Goal: Transaction & Acquisition: Download file/media

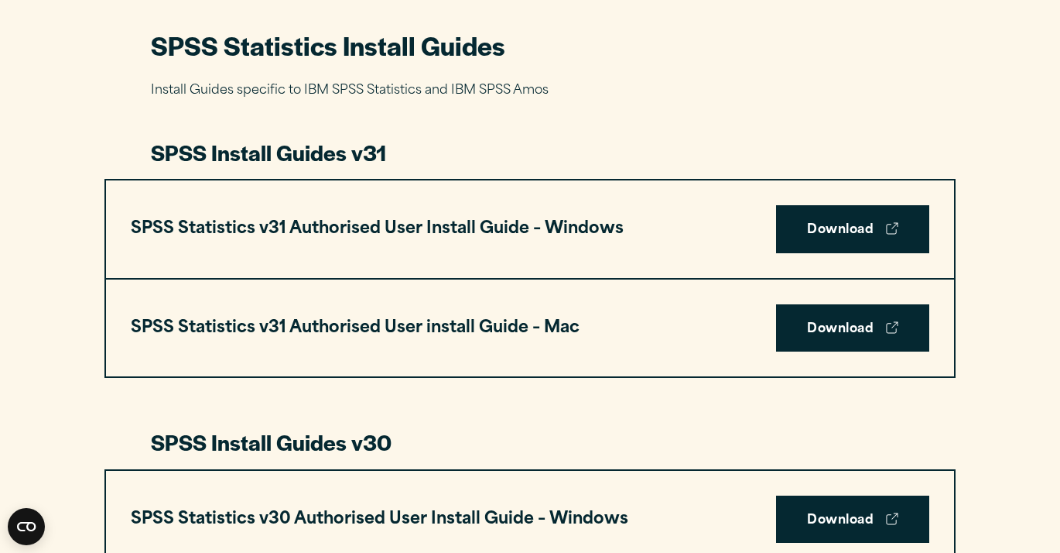
scroll to position [730, 0]
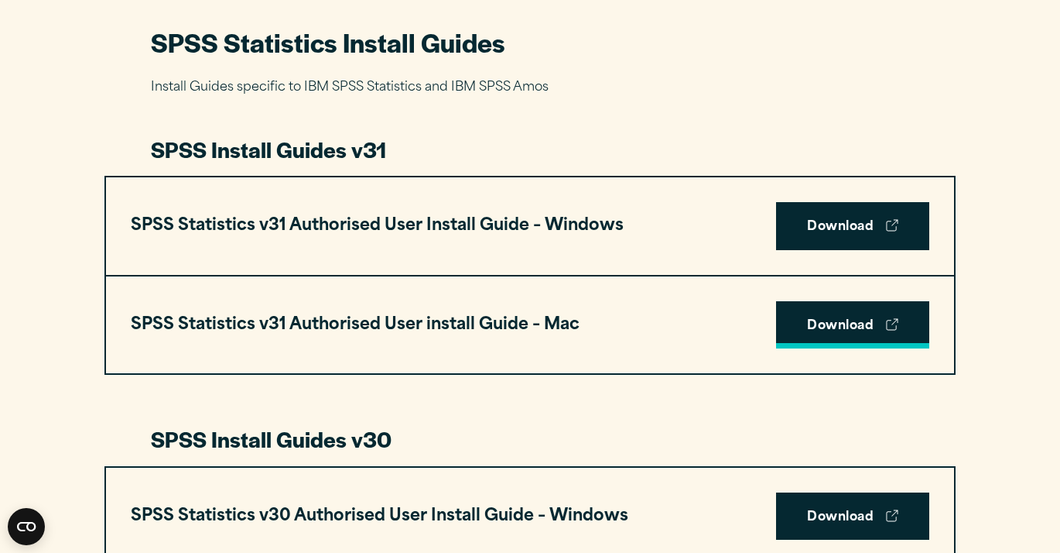
click at [805, 328] on link "Download" at bounding box center [852, 325] width 153 height 48
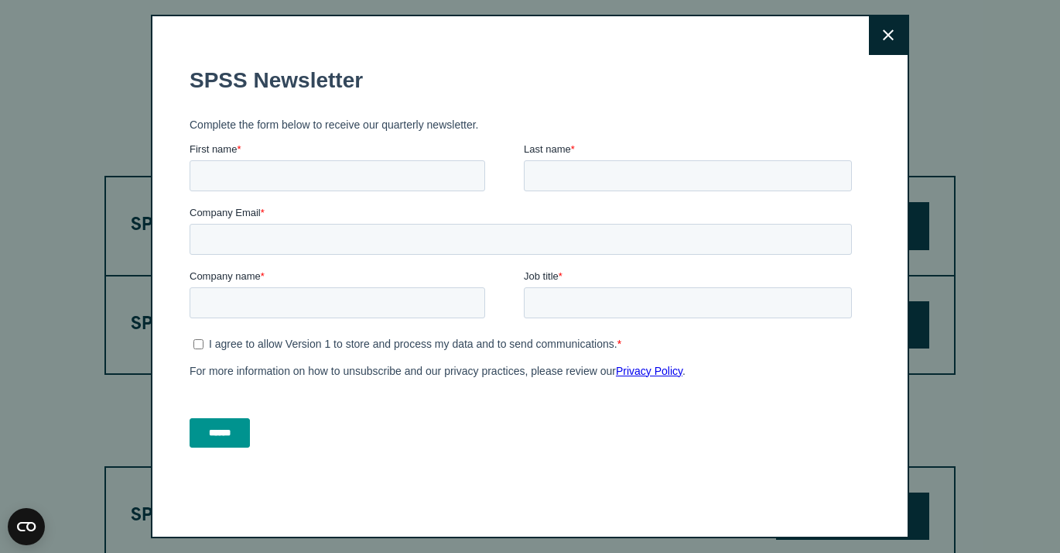
click at [894, 43] on button "Close" at bounding box center [888, 35] width 39 height 39
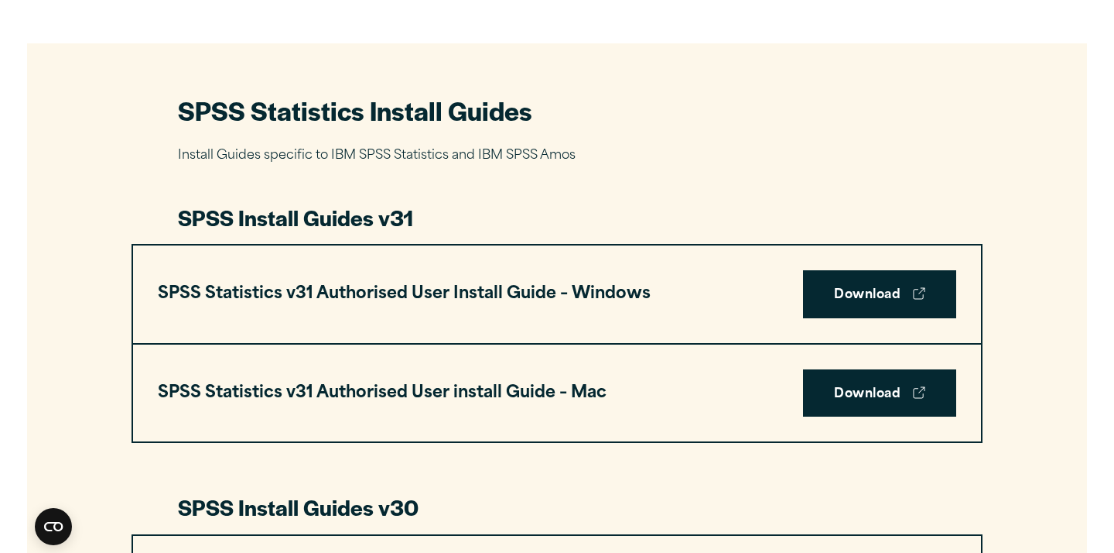
scroll to position [662, 0]
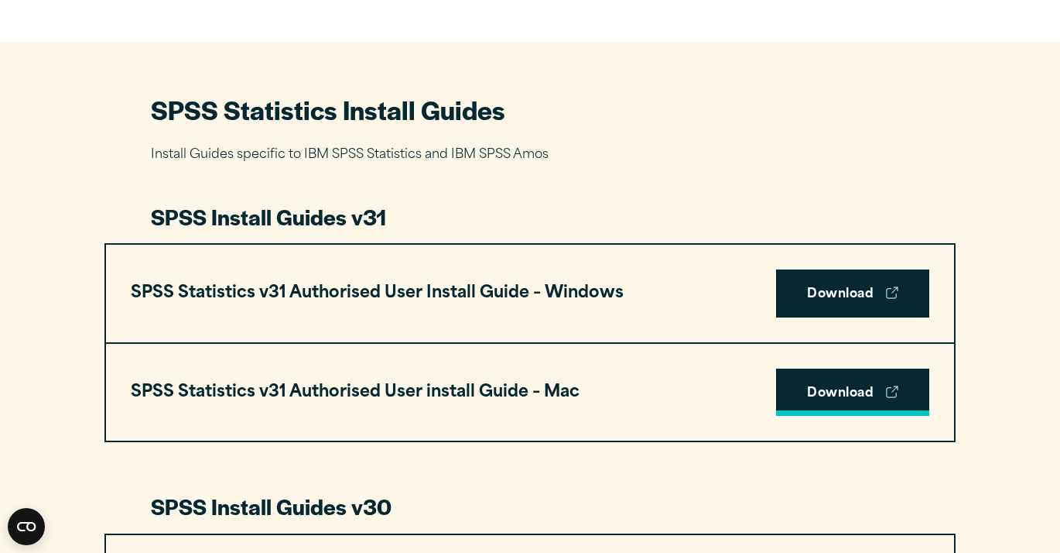
click at [830, 393] on link "Download" at bounding box center [852, 392] width 153 height 48
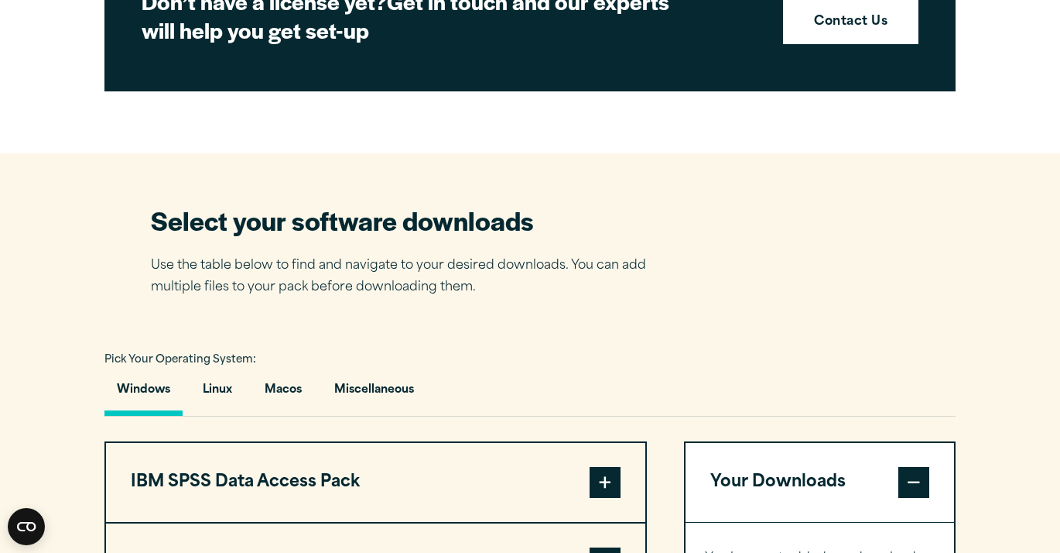
scroll to position [808, 0]
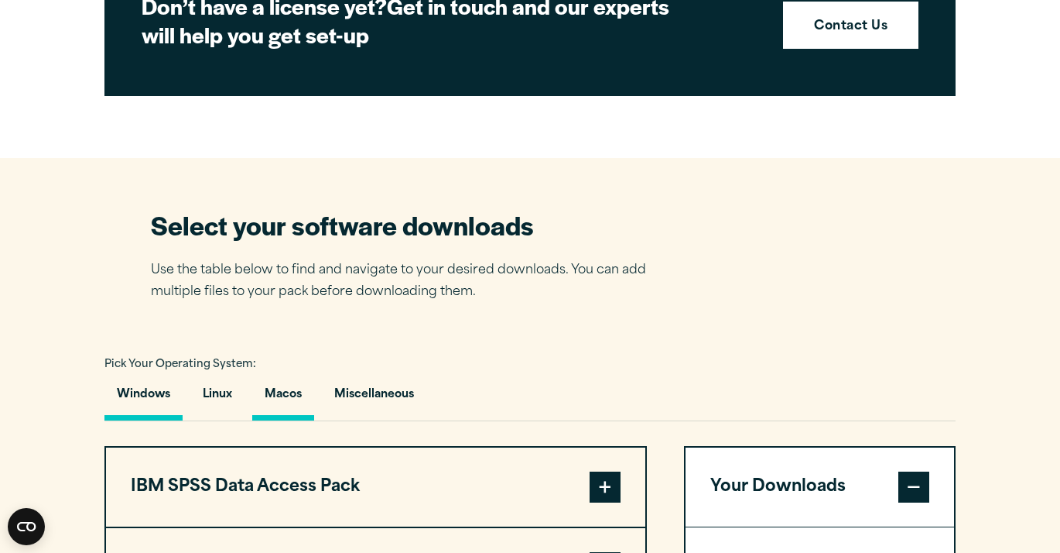
click at [294, 397] on button "Macos" at bounding box center [283, 398] width 62 height 44
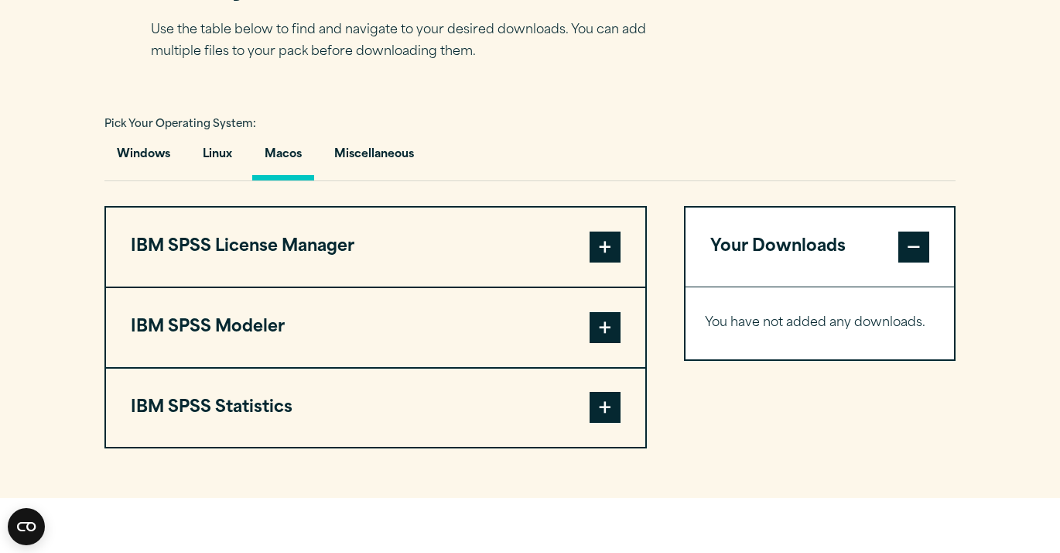
scroll to position [1043, 0]
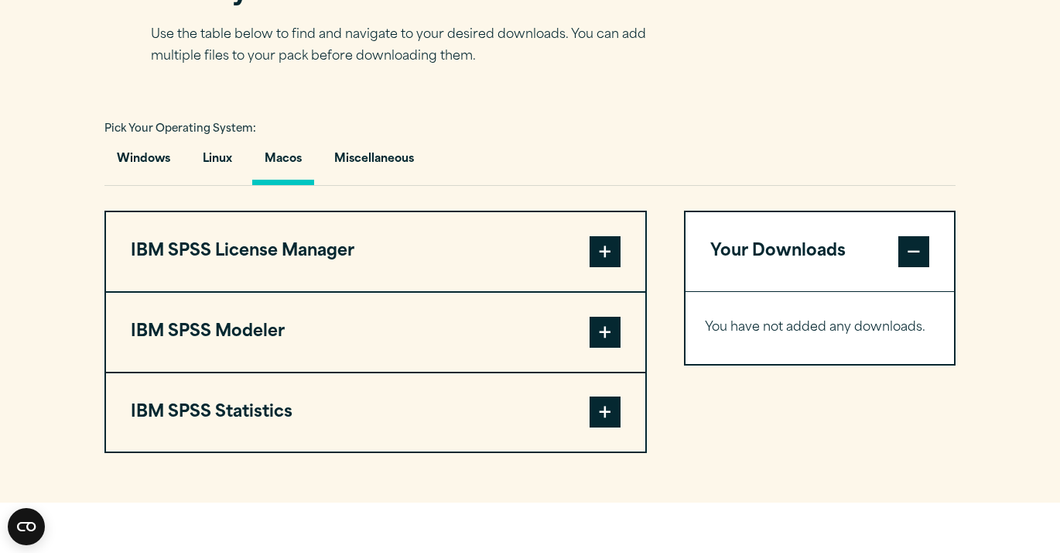
click at [605, 427] on span at bounding box center [605, 411] width 31 height 31
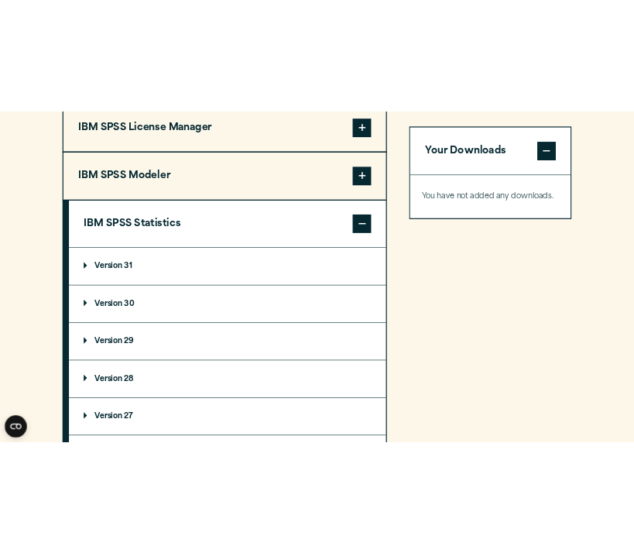
scroll to position [1287, 0]
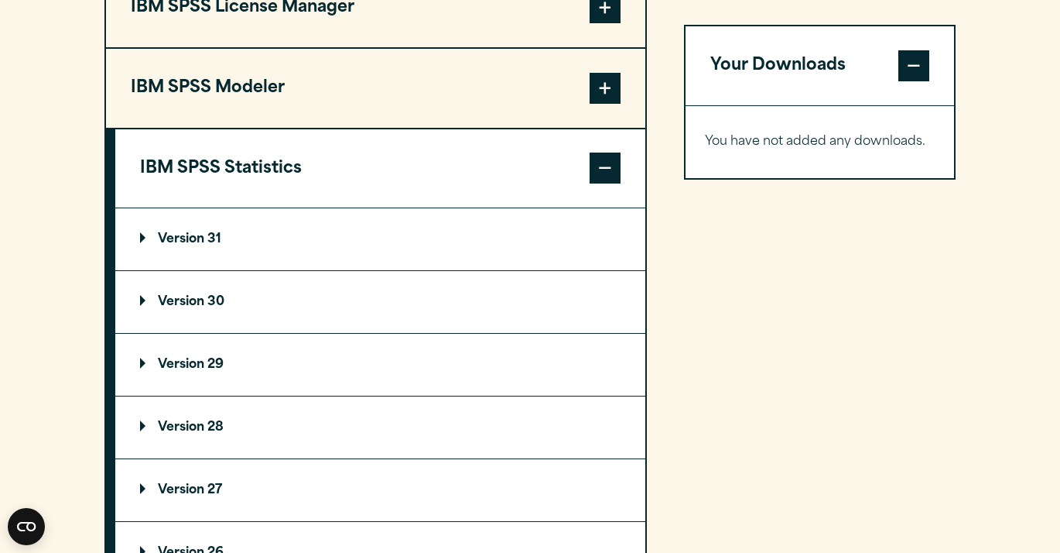
click at [207, 245] on p "Version 31" at bounding box center [180, 239] width 81 height 12
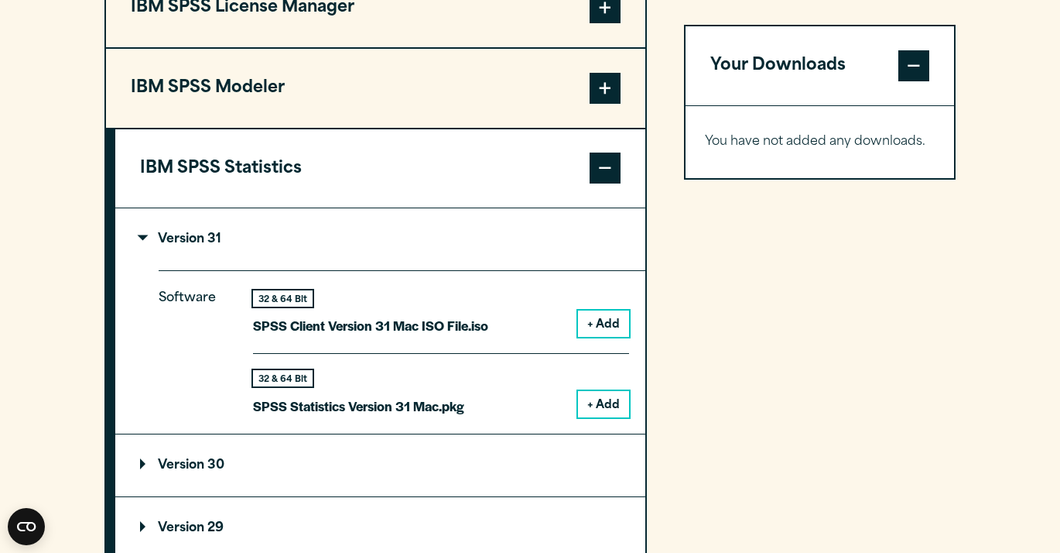
click at [607, 409] on button "+ Add" at bounding box center [603, 404] width 51 height 26
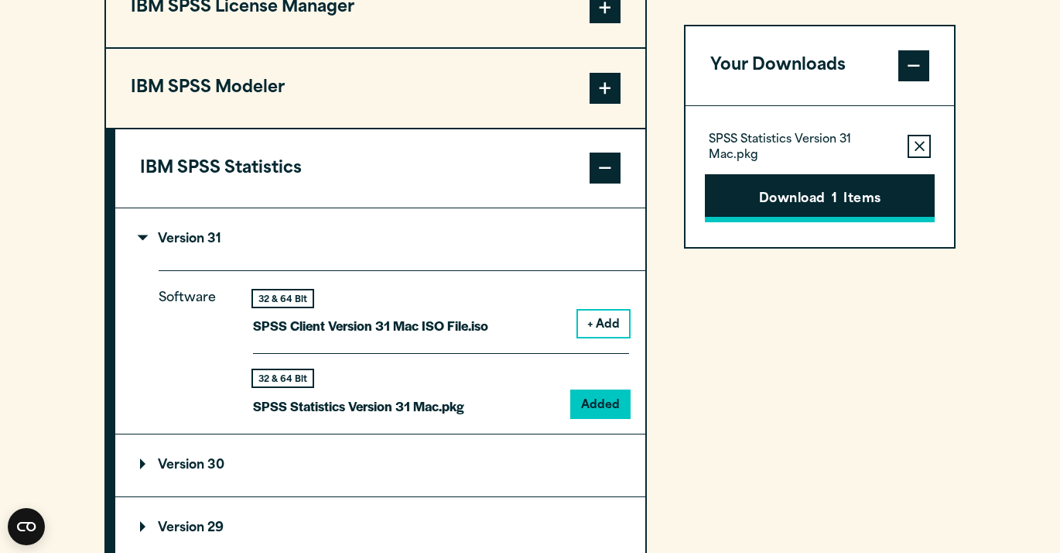
click at [756, 209] on button "Download 1 Items" at bounding box center [820, 198] width 230 height 48
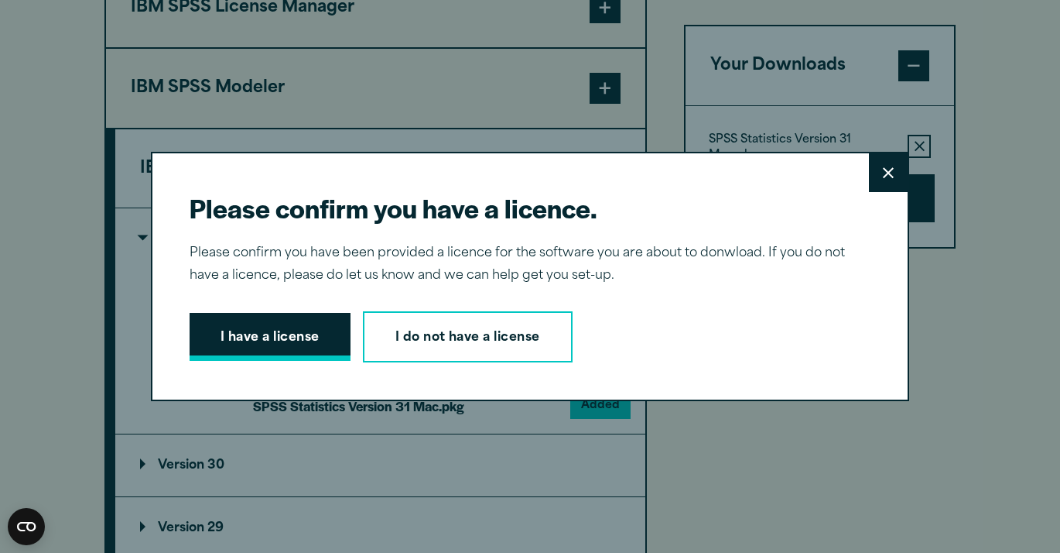
click at [320, 332] on button "I have a license" at bounding box center [270, 337] width 161 height 48
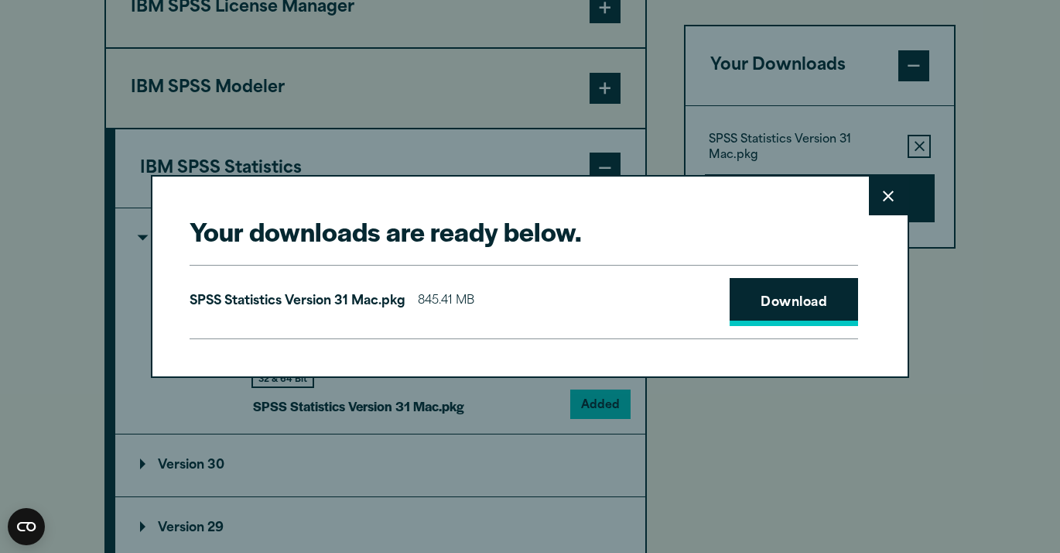
click at [804, 293] on link "Download" at bounding box center [794, 302] width 128 height 48
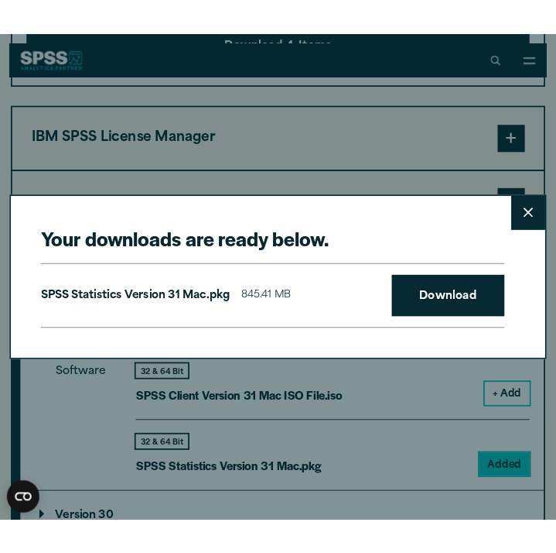
scroll to position [1281, 0]
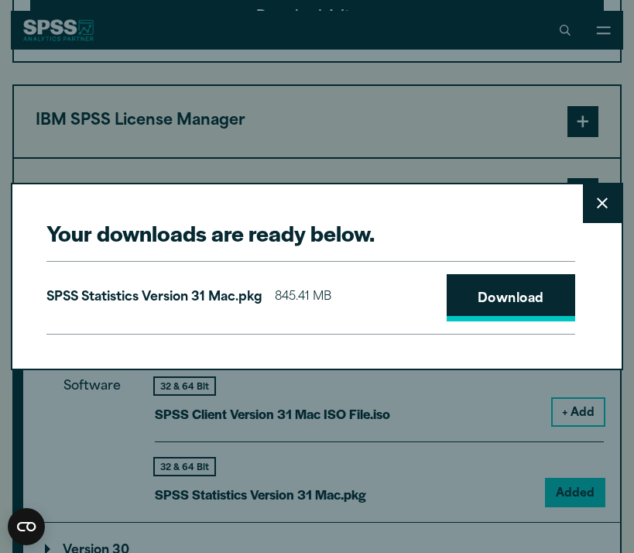
click at [481, 301] on link "Download" at bounding box center [511, 298] width 128 height 48
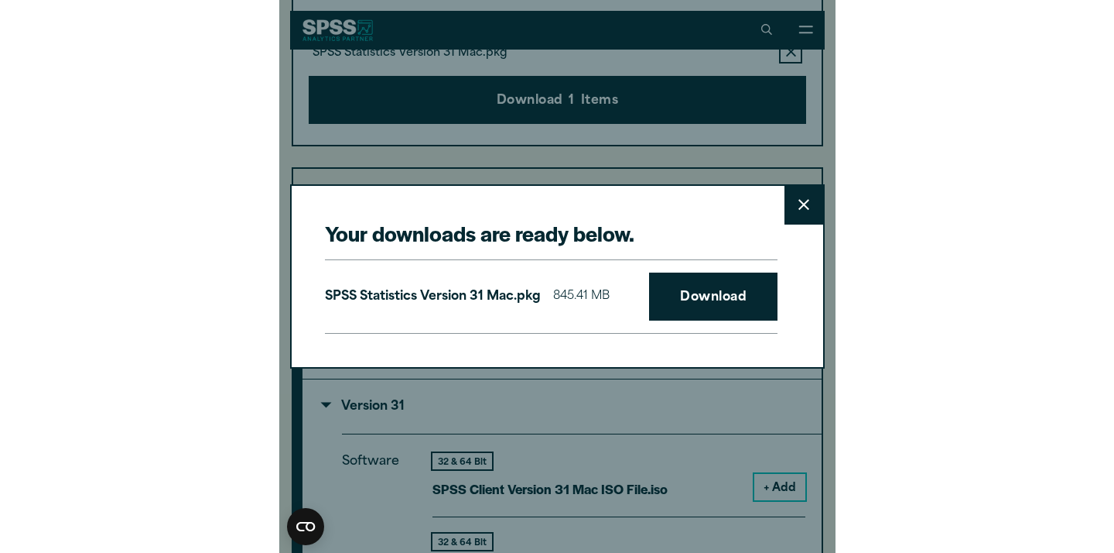
scroll to position [1279, 0]
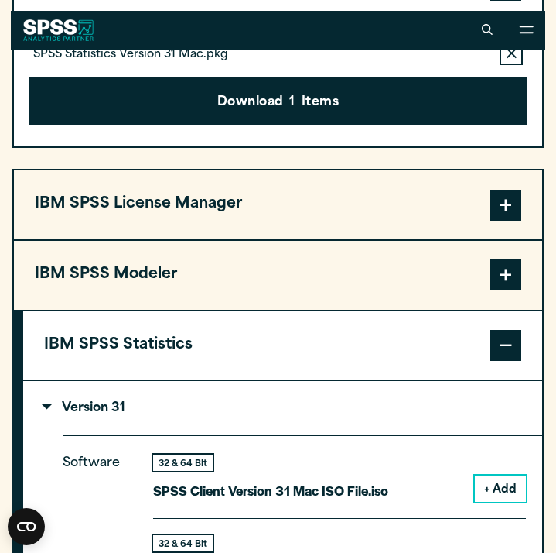
drag, startPoint x: 428, startPoint y: 25, endPoint x: 428, endPoint y: 12, distance: 12.4
click at [428, 12] on div "Your downloads are ready below. Close SPSS Statistics Version 31 Mac.pkg 845.41…" at bounding box center [278, 276] width 556 height 553
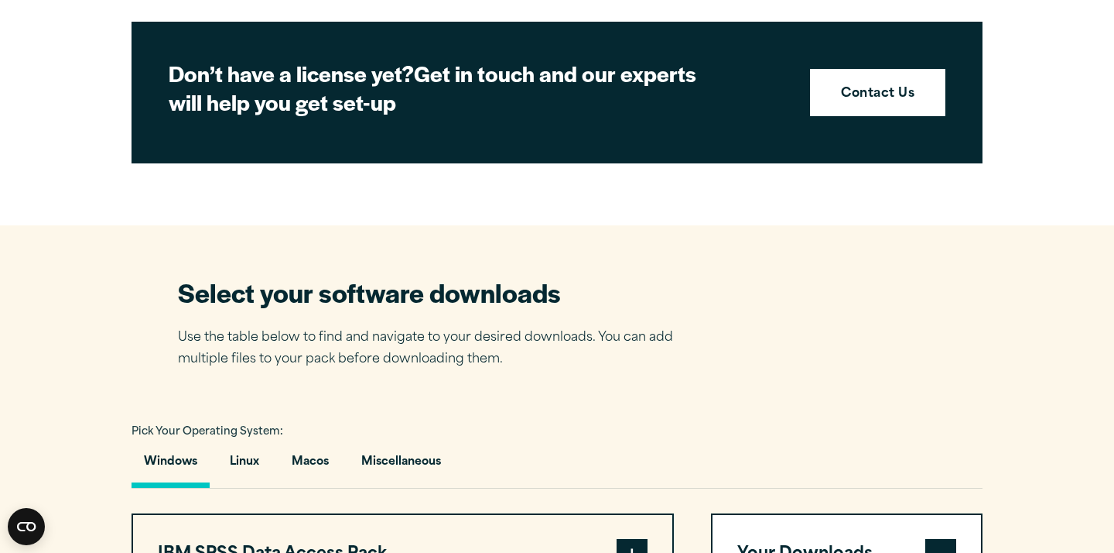
scroll to position [694, 0]
